Goal: Entertainment & Leisure: Consume media (video, audio)

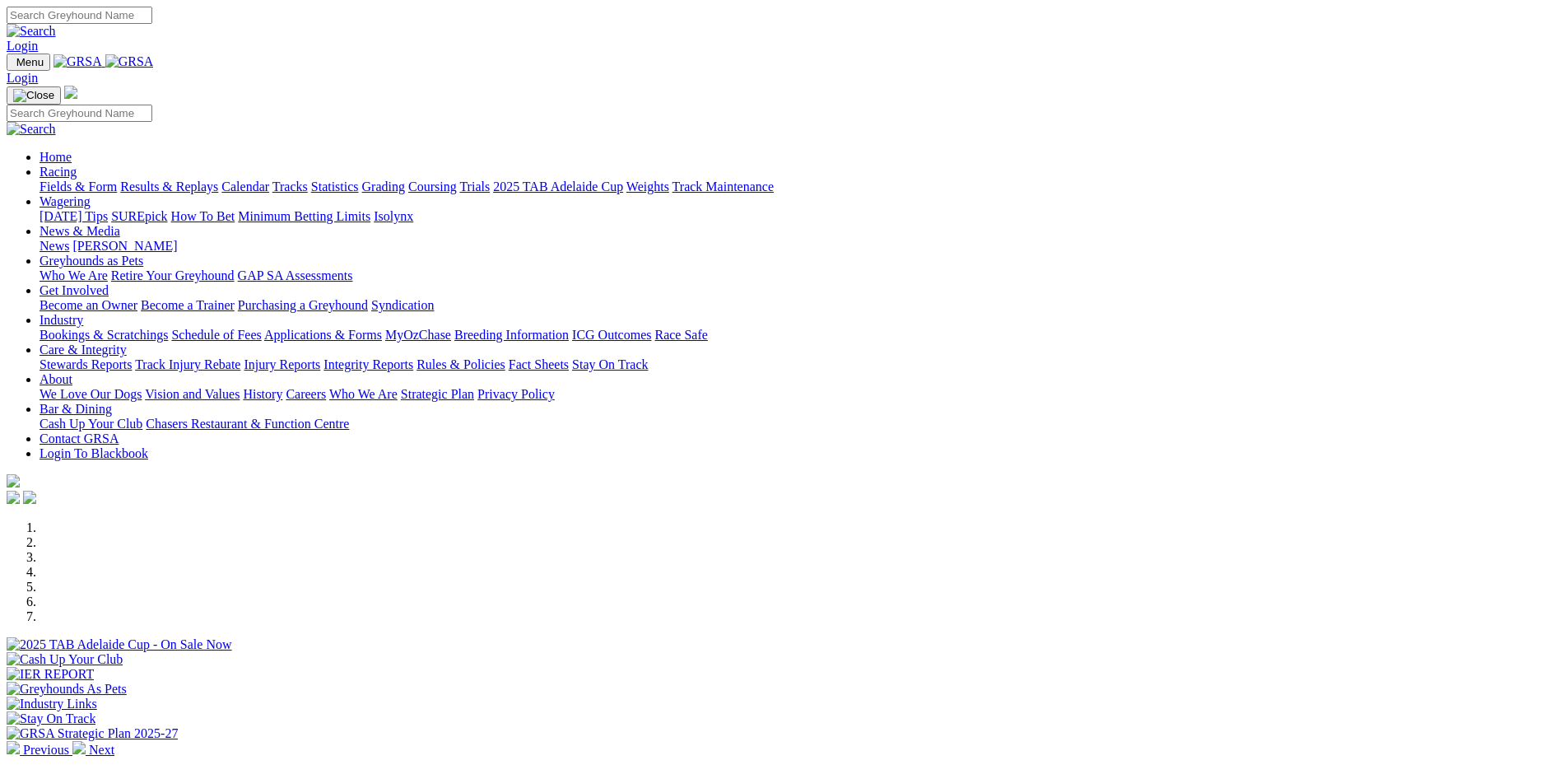
click at [76, 165] on link "Racing" at bounding box center [57, 171] width 37 height 14
click at [20, 741] on img at bounding box center [13, 748] width 13 height 13
click at [218, 180] on link "Results & Replays" at bounding box center [170, 187] width 98 height 14
